Goal: Task Accomplishment & Management: Manage account settings

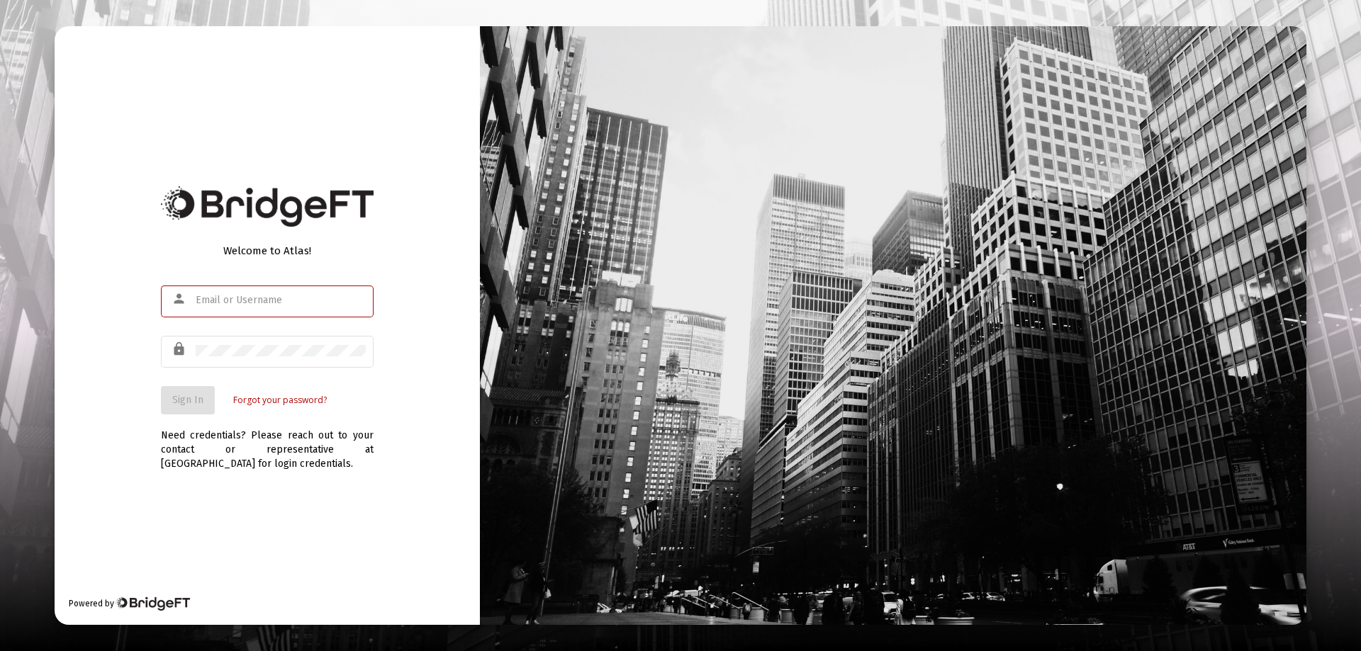
type input "[PERSON_NAME][EMAIL_ADDRESS][PERSON_NAME][DOMAIN_NAME]"
click at [188, 397] on span "Sign In" at bounding box center [187, 400] width 31 height 12
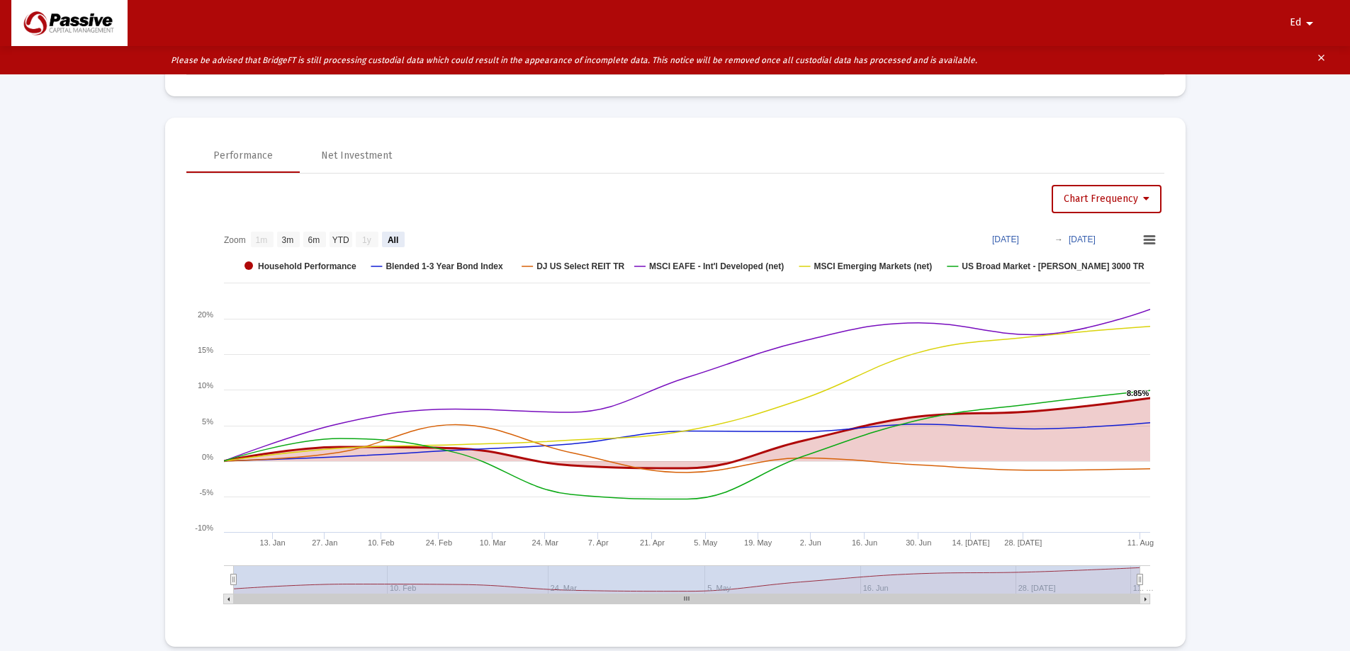
scroll to position [1174, 0]
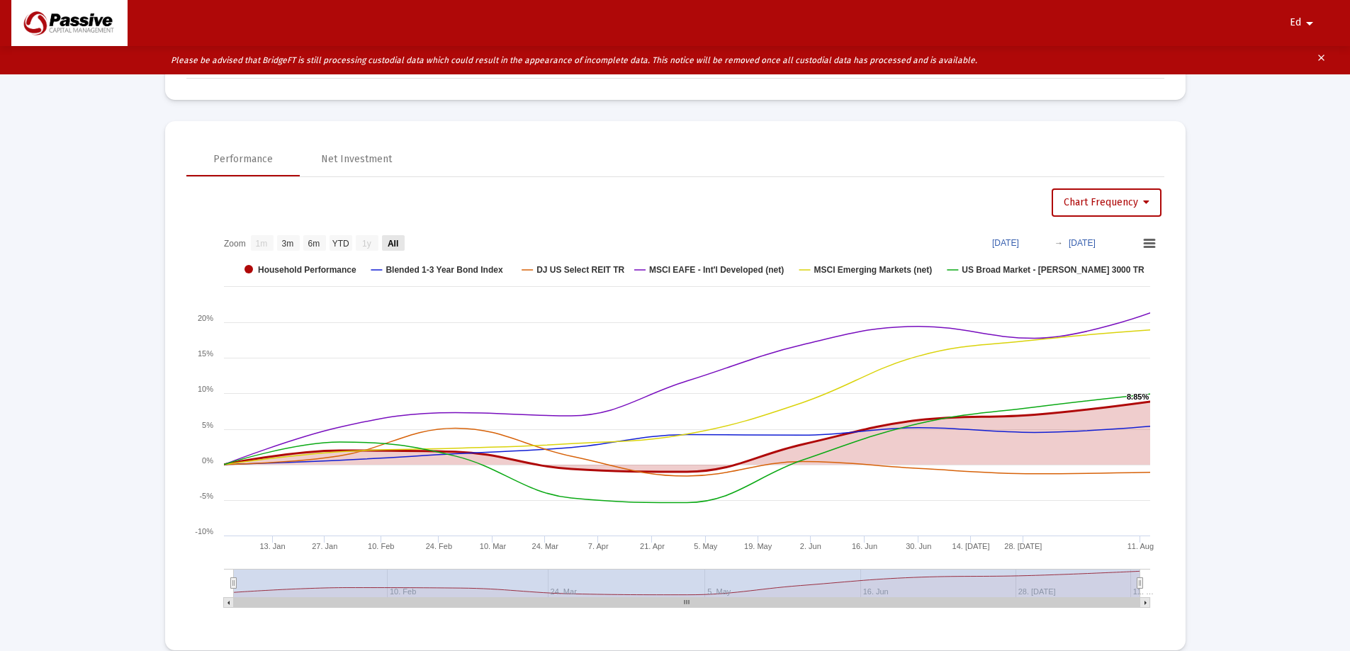
click at [390, 240] on text "All" at bounding box center [392, 244] width 11 height 10
select select "View all"
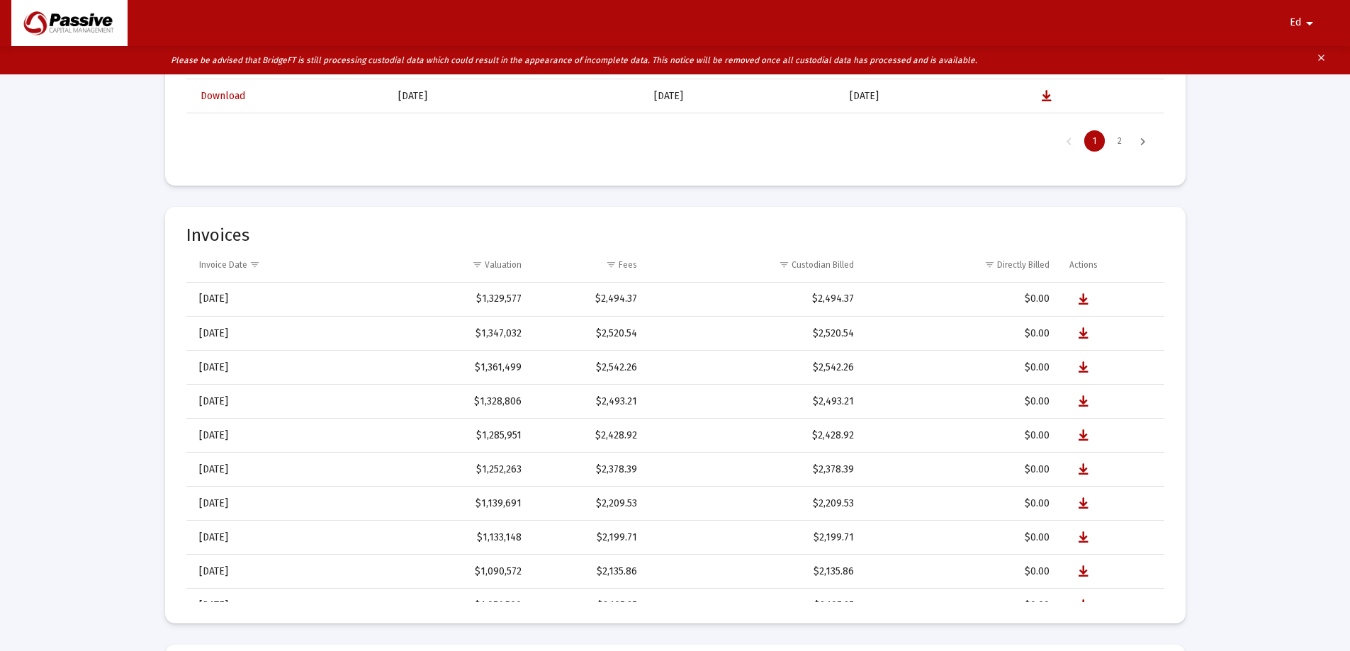
scroll to position [4147, 0]
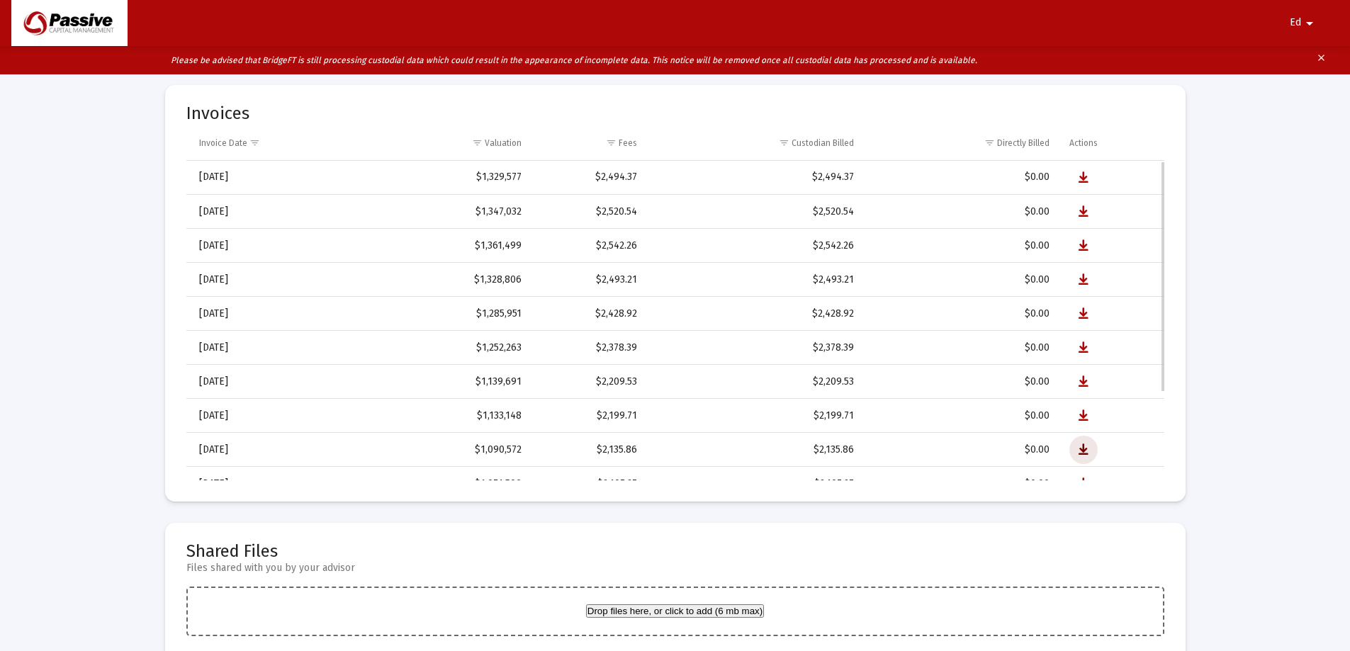
click at [1083, 448] on icon "Data grid" at bounding box center [1083, 449] width 10 height 17
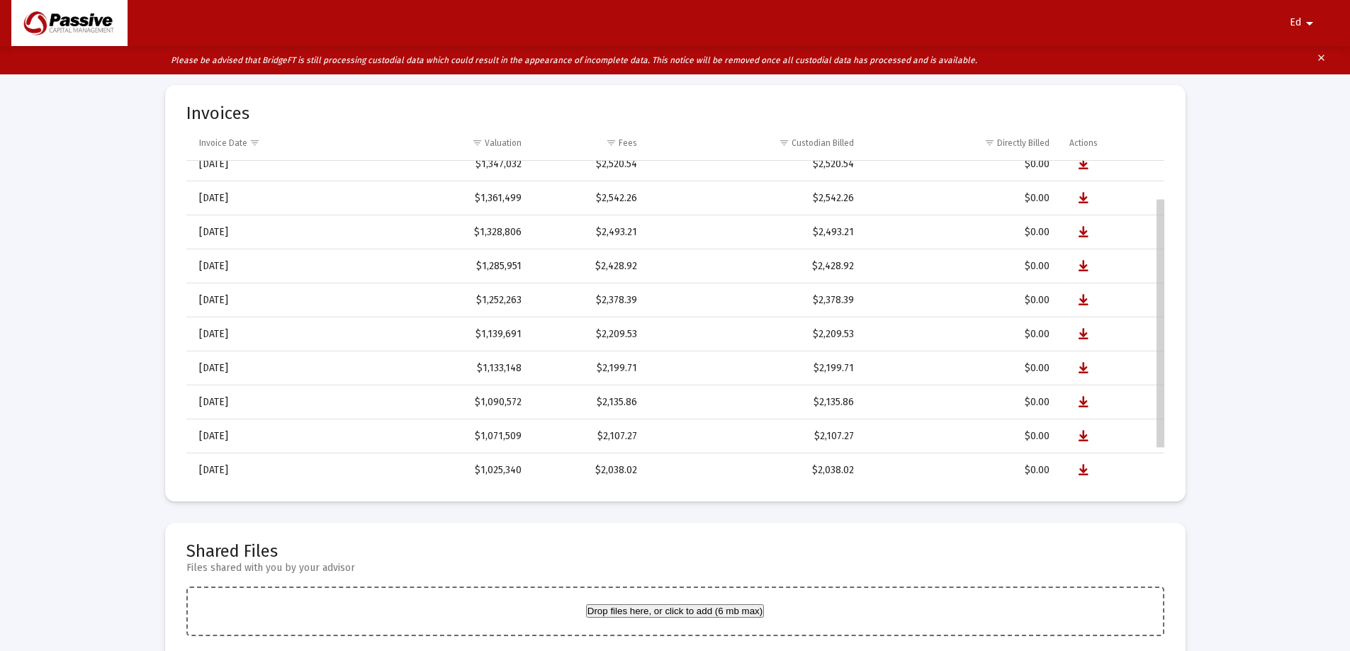
scroll to position [89, 0]
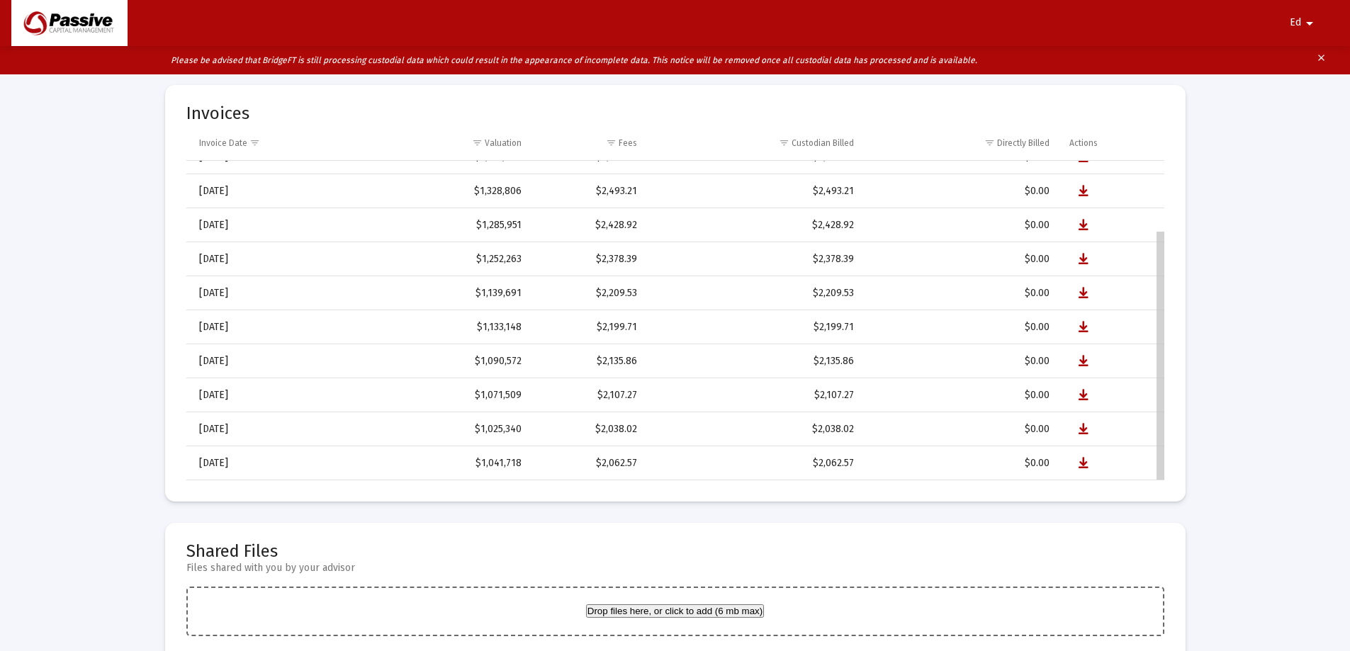
drag, startPoint x: 1161, startPoint y: 264, endPoint x: 1157, endPoint y: 405, distance: 141.1
click at [1086, 463] on icon "Data grid" at bounding box center [1083, 463] width 10 height 17
click at [1163, 261] on div "Data grid" at bounding box center [1160, 356] width 8 height 248
drag, startPoint x: 1160, startPoint y: 269, endPoint x: 1169, endPoint y: 300, distance: 33.2
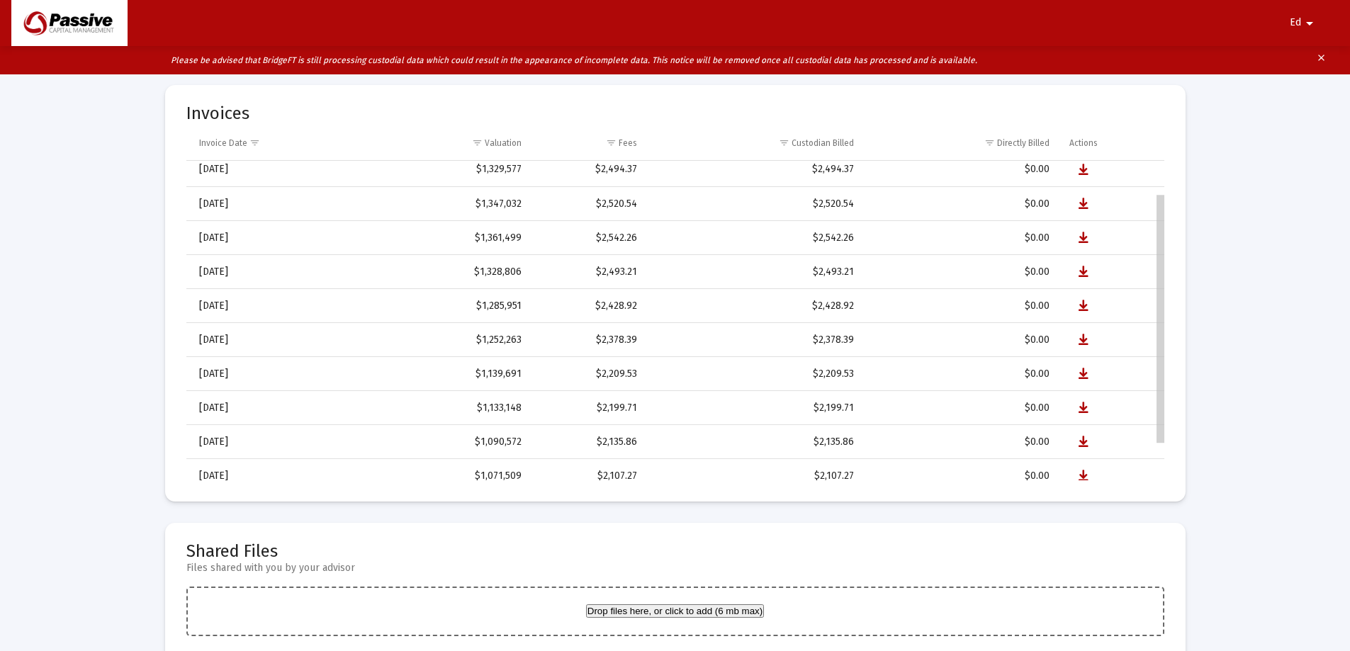
scroll to position [0, 0]
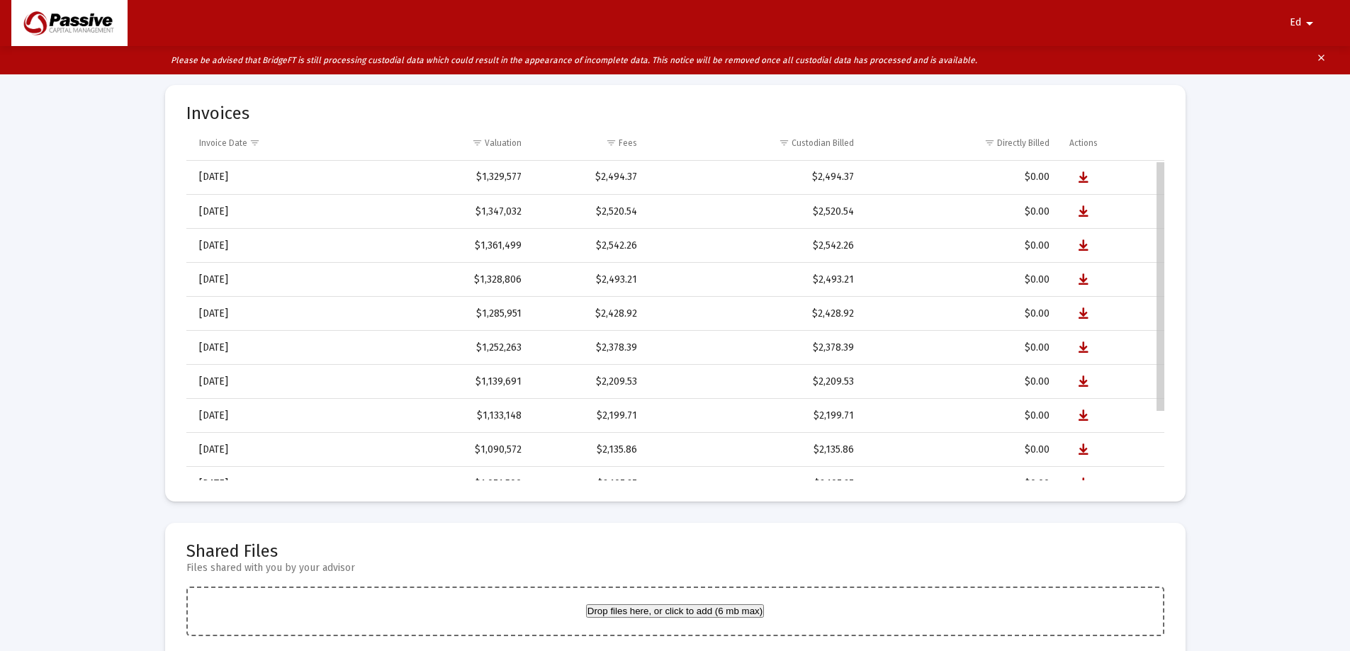
drag, startPoint x: 1159, startPoint y: 318, endPoint x: 1154, endPoint y: 108, distance: 209.8
click at [1326, 55] on button "clear" at bounding box center [1321, 60] width 28 height 28
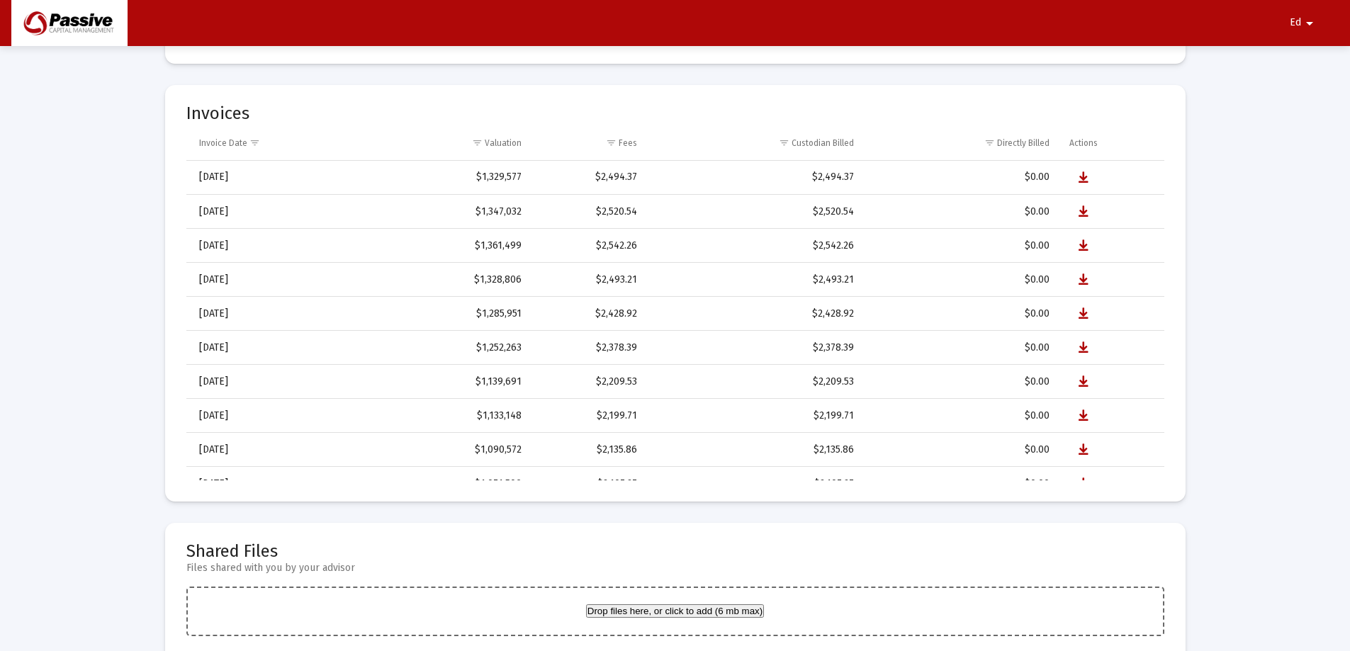
click at [1302, 23] on mat-icon "arrow_drop_down" at bounding box center [1309, 23] width 17 height 28
click at [1297, 52] on button "Logout" at bounding box center [1295, 60] width 79 height 34
